Goal: Information Seeking & Learning: Learn about a topic

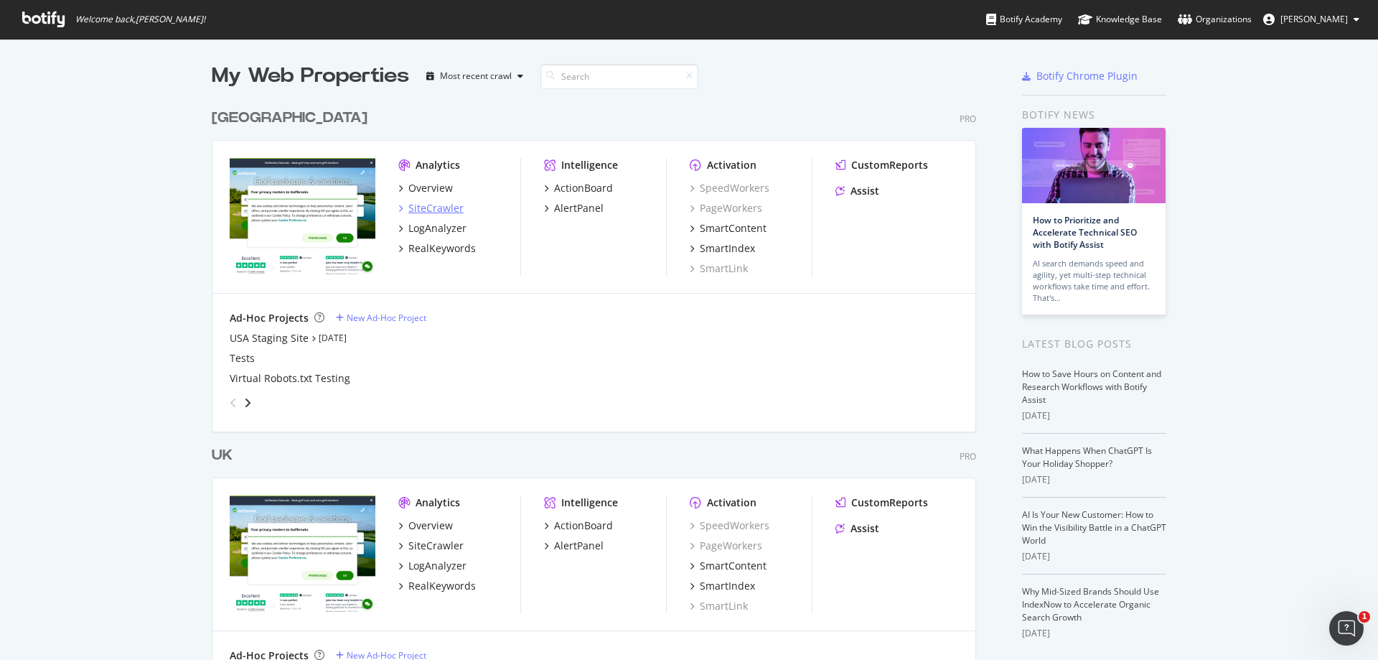
click at [438, 205] on div "SiteCrawler" at bounding box center [435, 208] width 55 height 14
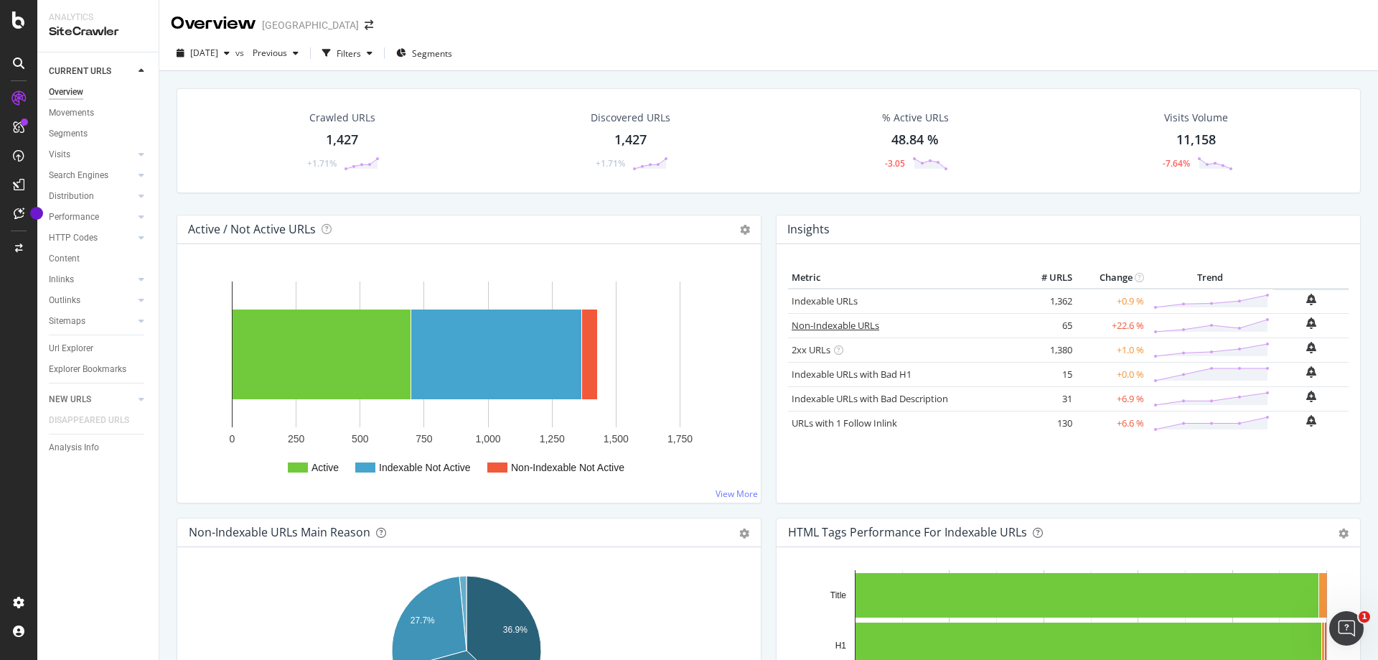
click at [839, 327] on link "Non-Indexable URLs" at bounding box center [836, 325] width 88 height 13
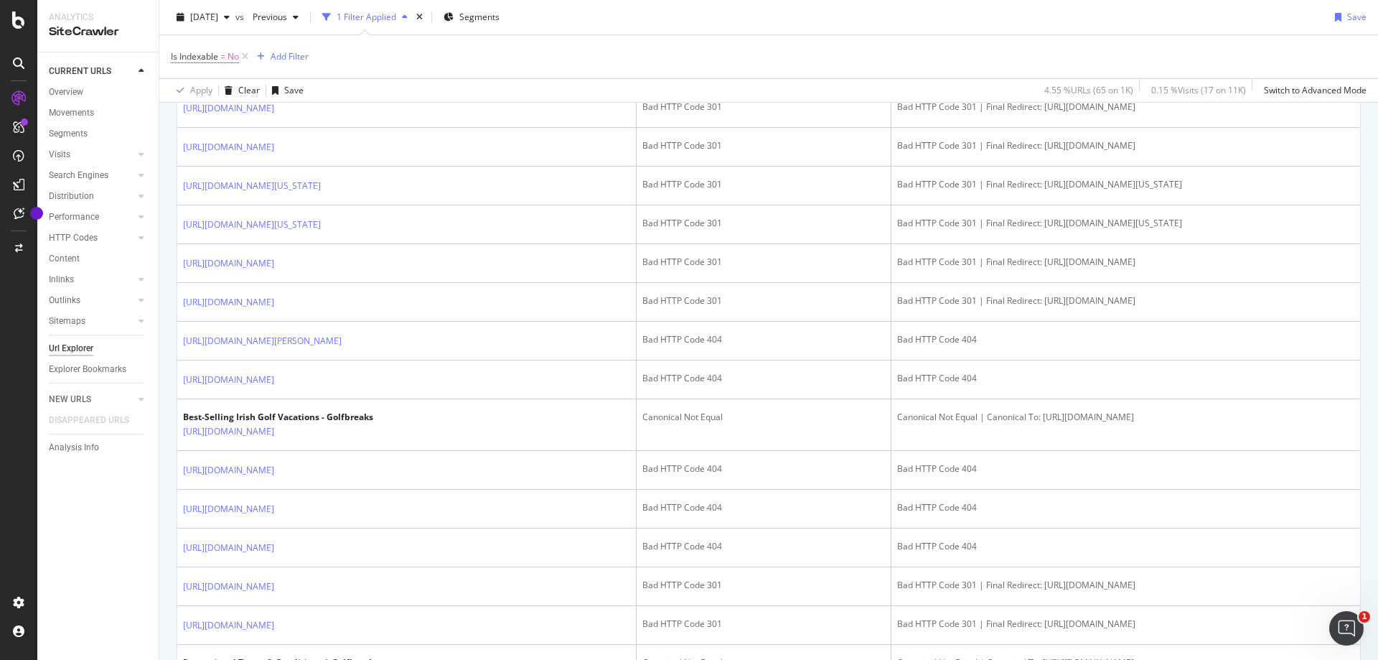
scroll to position [718, 0]
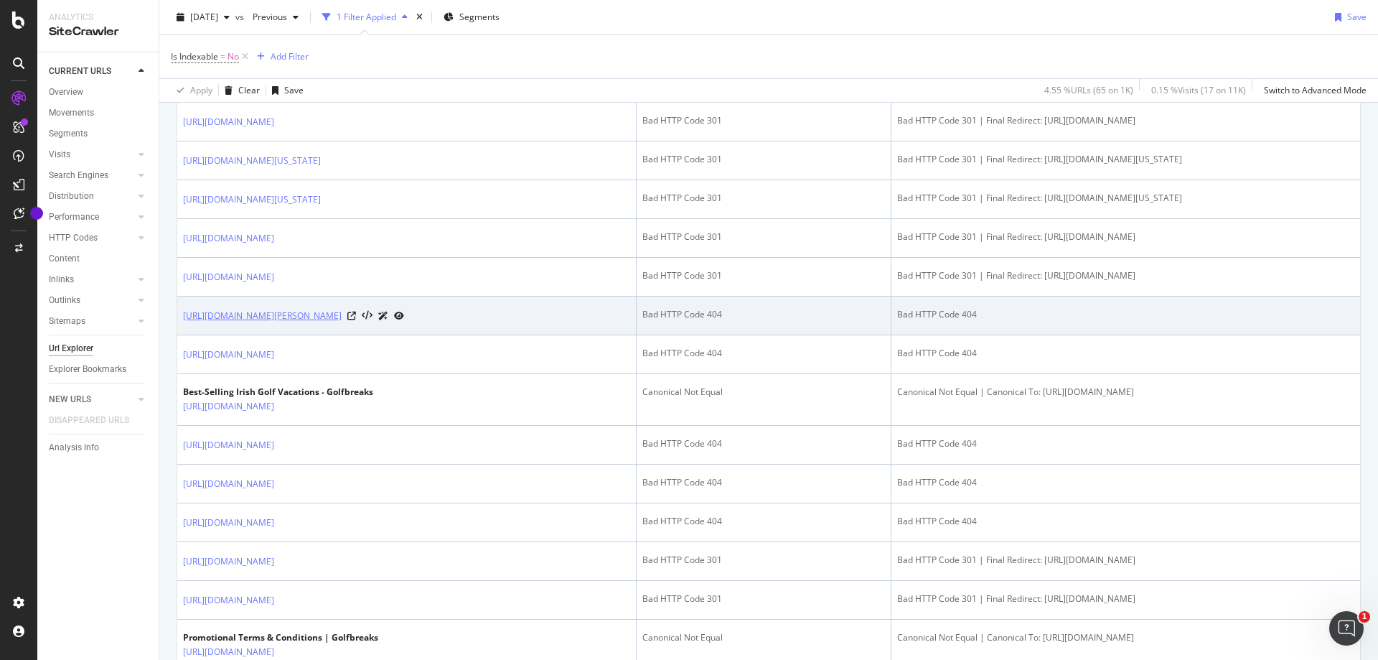
click at [342, 323] on link "[URL][DOMAIN_NAME][PERSON_NAME]" at bounding box center [262, 316] width 159 height 14
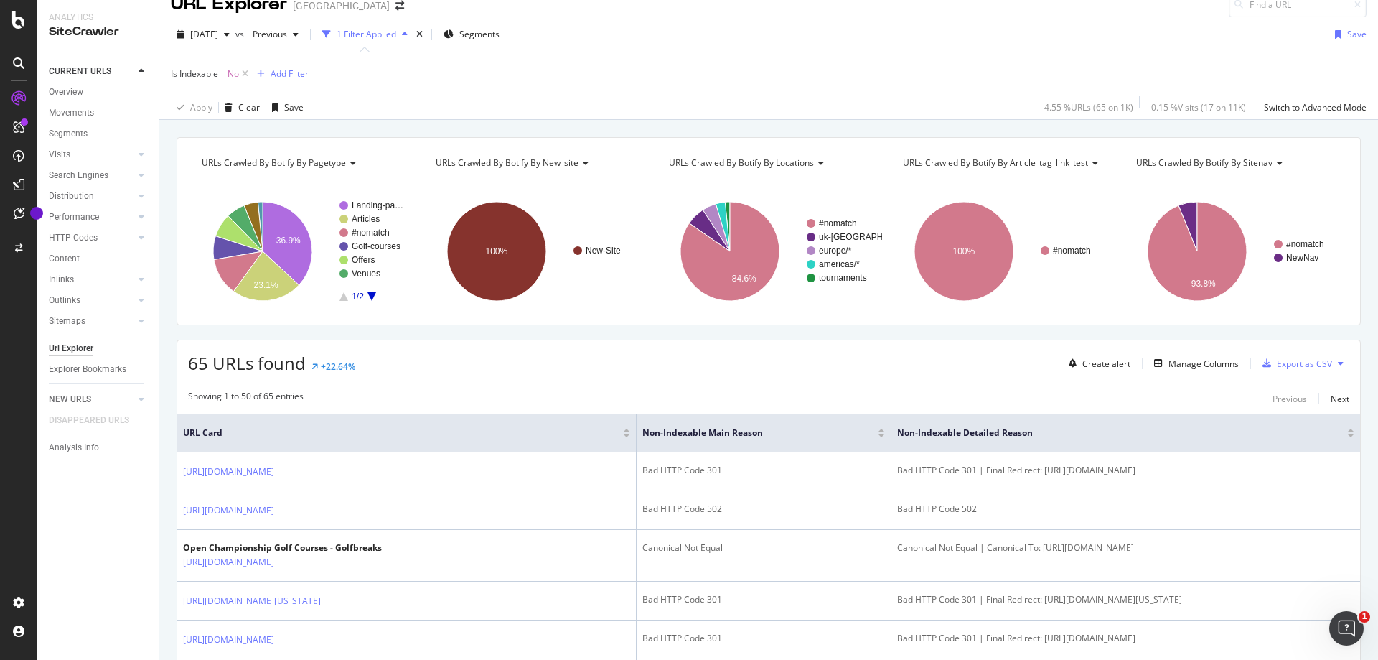
scroll to position [0, 0]
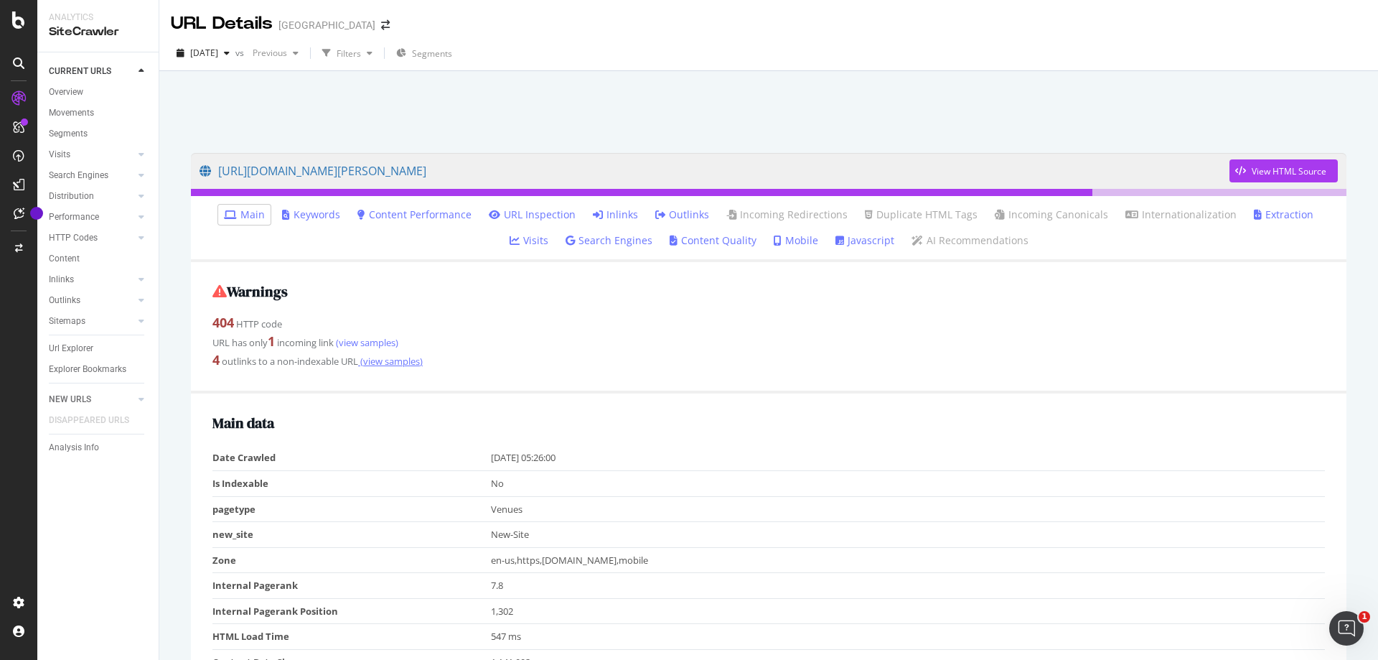
click at [408, 365] on link "(view samples)" at bounding box center [390, 361] width 65 height 13
